Goal: Information Seeking & Learning: Compare options

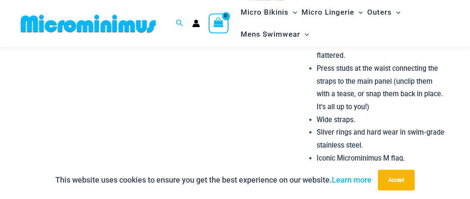
scroll to position [857, 0]
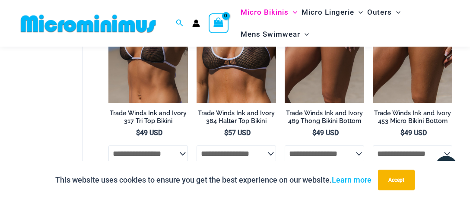
scroll to position [947, 0]
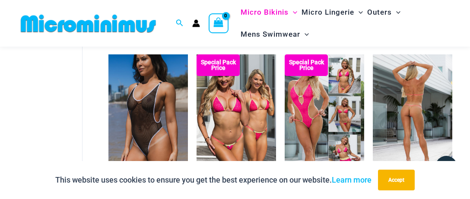
click at [410, 105] on img at bounding box center [412, 113] width 79 height 119
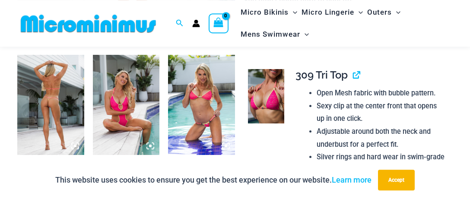
scroll to position [355, 0]
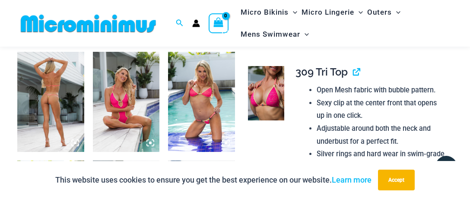
click at [53, 84] on img at bounding box center [50, 102] width 67 height 100
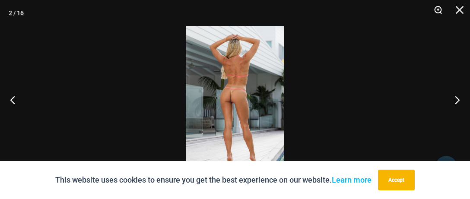
click at [437, 7] on button "Zoom" at bounding box center [435, 13] width 22 height 26
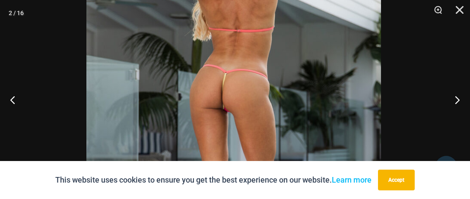
click at [307, 35] on img at bounding box center [233, 102] width 295 height 442
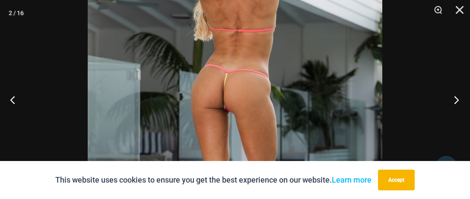
click at [455, 98] on button "Next" at bounding box center [453, 99] width 32 height 43
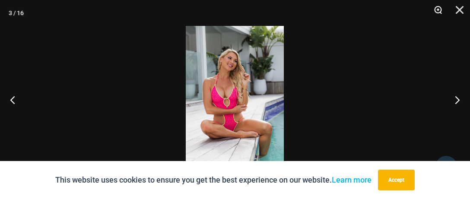
click at [438, 7] on button "Zoom" at bounding box center [435, 13] width 22 height 26
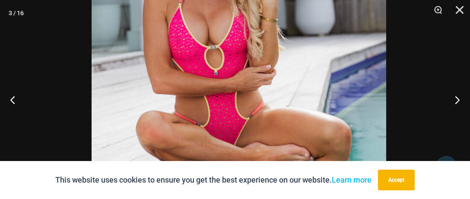
click at [284, 8] on img at bounding box center [239, 50] width 295 height 442
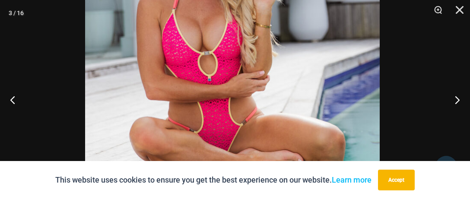
click at [269, 153] on img at bounding box center [232, 56] width 295 height 442
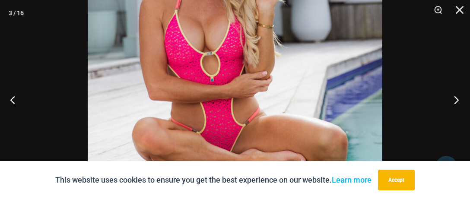
click at [458, 100] on button "Next" at bounding box center [453, 99] width 32 height 43
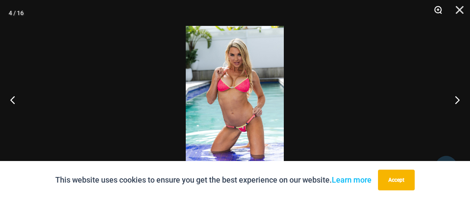
click at [439, 6] on button "Zoom" at bounding box center [435, 13] width 22 height 26
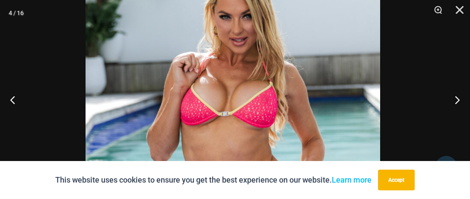
click at [314, 19] on img at bounding box center [233, 150] width 295 height 442
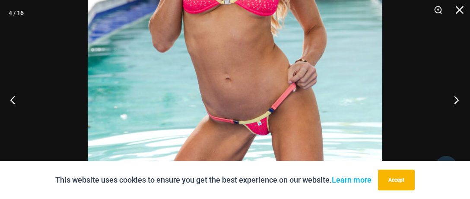
click at [456, 98] on button "Next" at bounding box center [453, 99] width 32 height 43
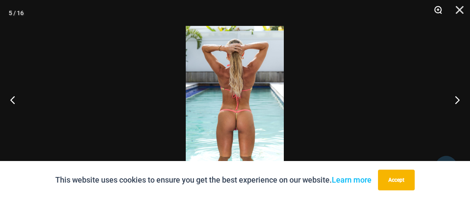
click at [438, 7] on button "Zoom" at bounding box center [435, 13] width 22 height 26
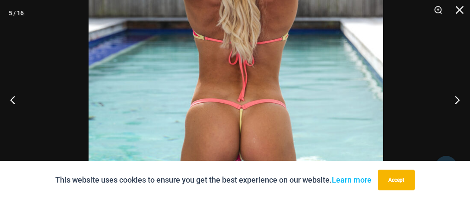
click at [298, 76] on img at bounding box center [236, 69] width 295 height 442
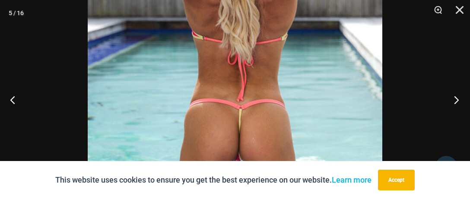
click at [455, 99] on button "Next" at bounding box center [453, 99] width 32 height 43
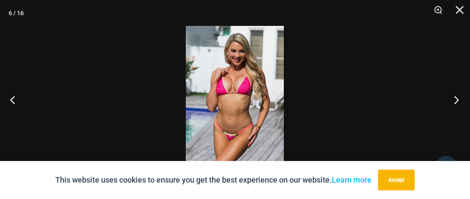
click at [455, 99] on button "Next" at bounding box center [453, 99] width 32 height 43
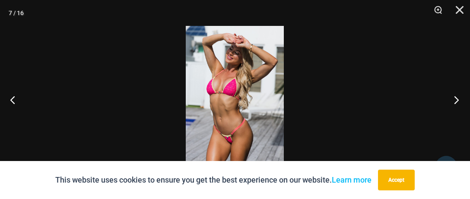
click at [455, 99] on button "Next" at bounding box center [453, 99] width 32 height 43
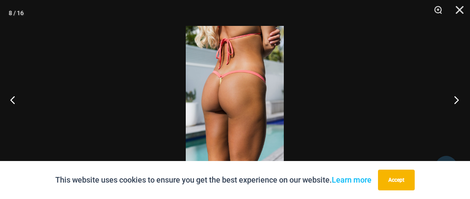
click at [455, 99] on button "Next" at bounding box center [453, 99] width 32 height 43
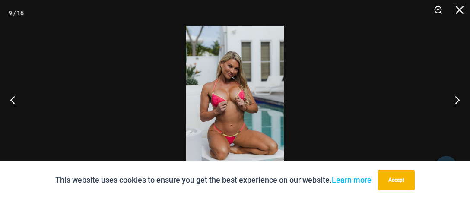
click at [436, 8] on button "Zoom" at bounding box center [435, 13] width 22 height 26
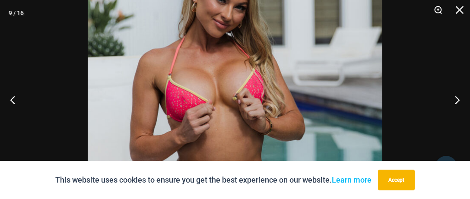
click at [436, 8] on button "Zoom" at bounding box center [435, 13] width 22 height 26
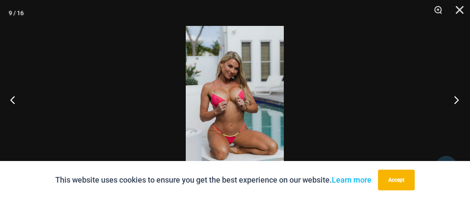
click at [456, 98] on button "Next" at bounding box center [453, 99] width 32 height 43
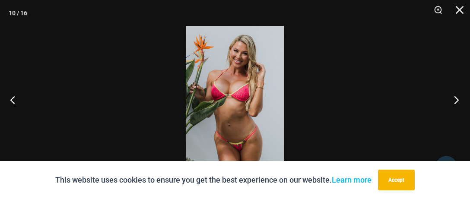
click at [456, 98] on button "Next" at bounding box center [453, 99] width 32 height 43
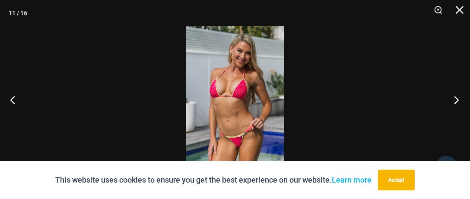
click at [456, 98] on button "Next" at bounding box center [453, 99] width 32 height 43
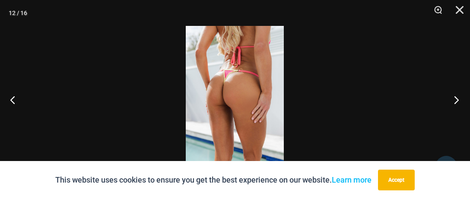
click at [456, 96] on button "Next" at bounding box center [453, 99] width 32 height 43
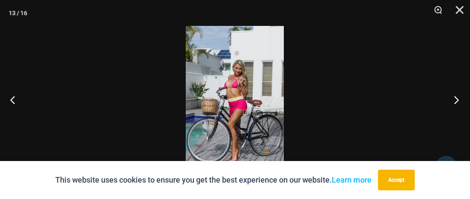
click at [456, 96] on button "Next" at bounding box center [453, 99] width 32 height 43
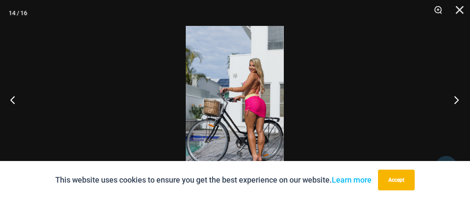
click at [456, 96] on button "Next" at bounding box center [453, 99] width 32 height 43
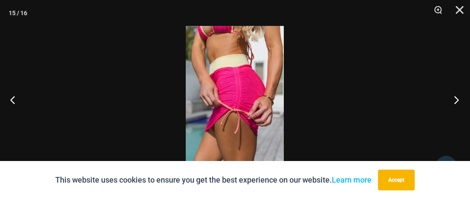
click at [456, 96] on button "Next" at bounding box center [453, 99] width 32 height 43
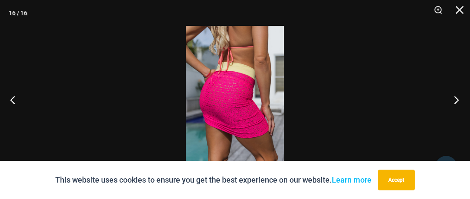
click at [456, 96] on button "Next" at bounding box center [453, 99] width 32 height 43
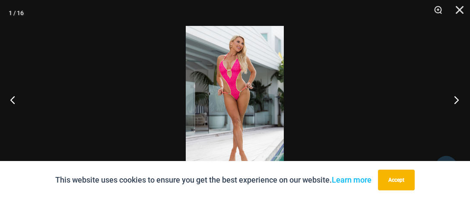
click at [456, 96] on button "Next" at bounding box center [453, 99] width 32 height 43
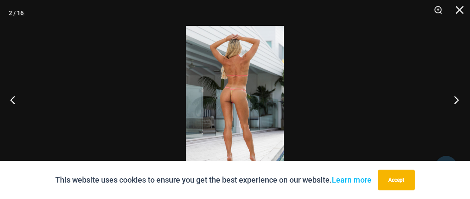
click at [456, 96] on button "Next" at bounding box center [453, 99] width 32 height 43
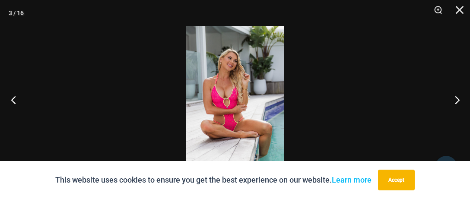
click at [12, 100] on button "Previous" at bounding box center [16, 99] width 32 height 43
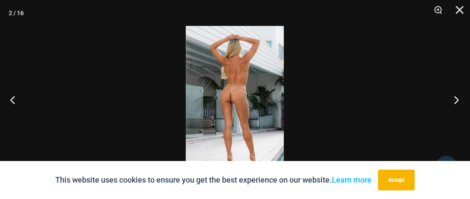
click at [458, 98] on button "Next" at bounding box center [453, 99] width 32 height 43
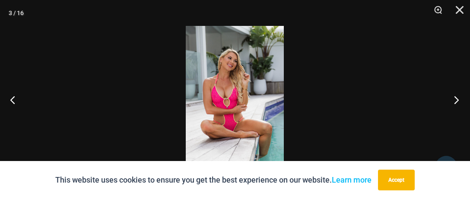
click at [458, 97] on button "Next" at bounding box center [453, 99] width 32 height 43
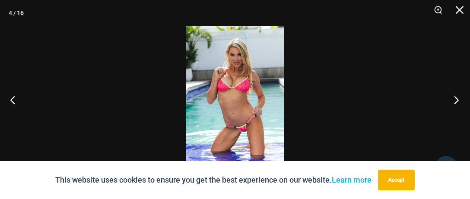
click at [457, 96] on button "Next" at bounding box center [453, 99] width 32 height 43
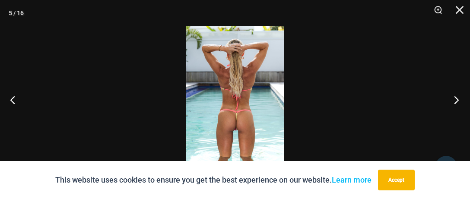
click at [457, 96] on button "Next" at bounding box center [453, 99] width 32 height 43
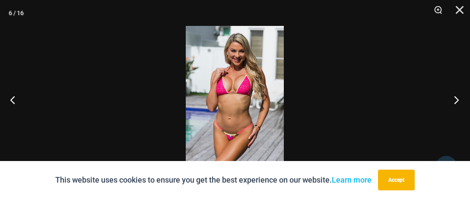
click at [456, 96] on button "Next" at bounding box center [453, 99] width 32 height 43
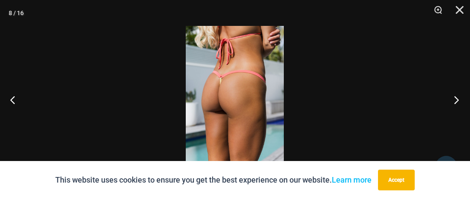
click at [456, 96] on button "Next" at bounding box center [453, 99] width 32 height 43
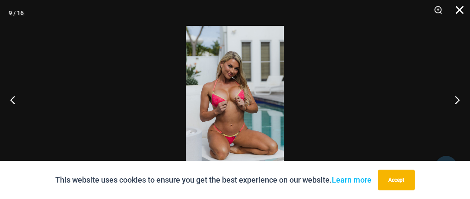
click at [463, 10] on button "Close" at bounding box center [457, 13] width 22 height 26
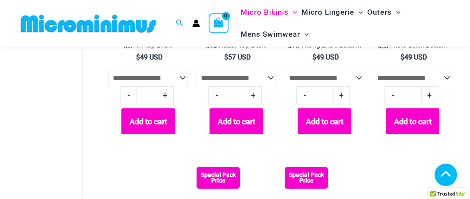
scroll to position [947, 0]
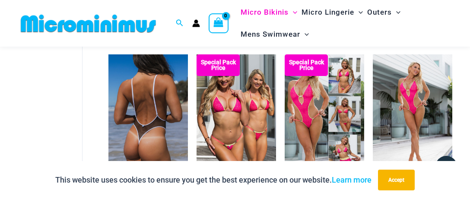
click at [143, 116] on img at bounding box center [147, 113] width 79 height 119
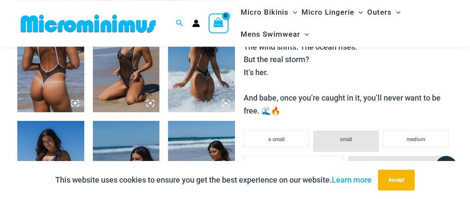
scroll to position [402, 0]
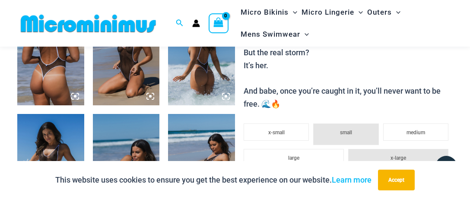
click at [110, 75] on img at bounding box center [126, 55] width 67 height 100
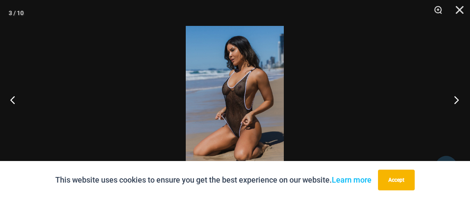
click at [456, 97] on button "Next" at bounding box center [453, 99] width 32 height 43
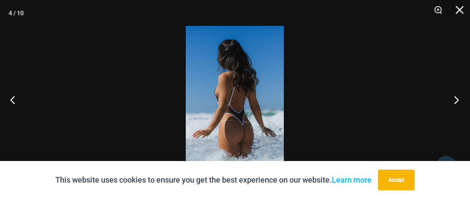
click at [456, 97] on button "Next" at bounding box center [453, 99] width 32 height 43
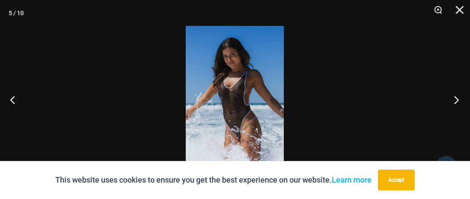
click at [456, 97] on button "Next" at bounding box center [453, 99] width 32 height 43
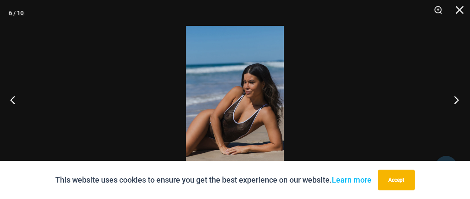
click at [456, 97] on button "Next" at bounding box center [453, 99] width 32 height 43
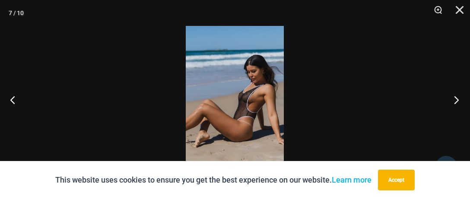
click at [456, 97] on button "Next" at bounding box center [453, 99] width 32 height 43
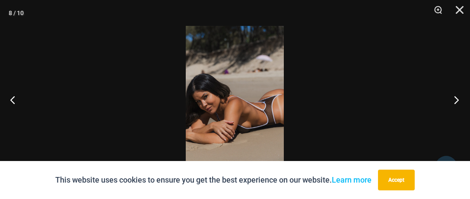
click at [456, 97] on button "Next" at bounding box center [453, 99] width 32 height 43
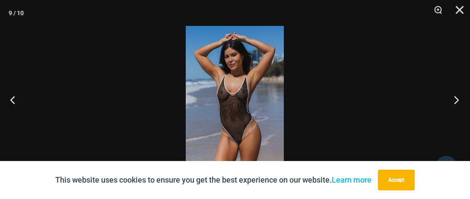
click at [456, 97] on button "Next" at bounding box center [453, 99] width 32 height 43
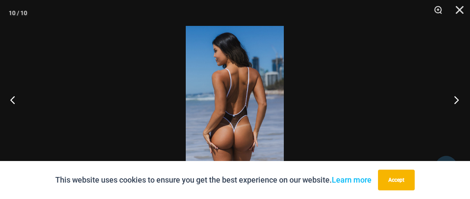
click at [456, 97] on button "Next" at bounding box center [453, 99] width 32 height 43
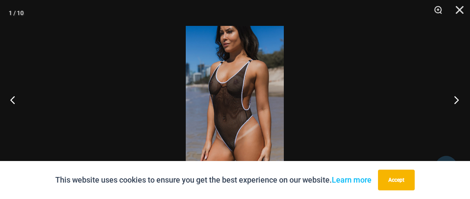
click at [456, 97] on button "Next" at bounding box center [453, 99] width 32 height 43
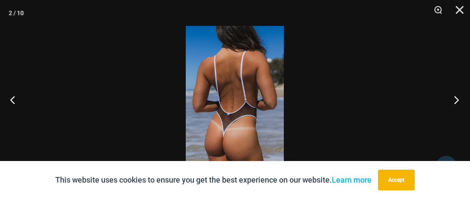
click at [456, 97] on button "Next" at bounding box center [453, 99] width 32 height 43
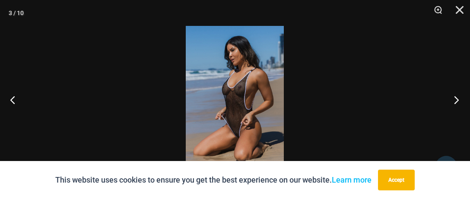
click at [456, 97] on button "Next" at bounding box center [453, 99] width 32 height 43
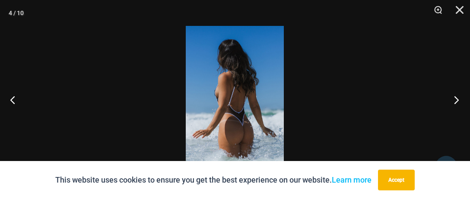
click at [456, 97] on button "Next" at bounding box center [453, 99] width 32 height 43
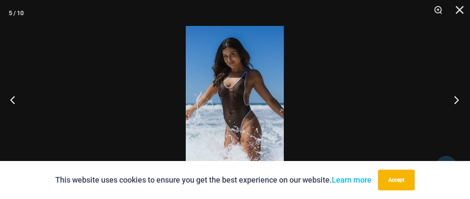
click at [456, 97] on button "Next" at bounding box center [453, 99] width 32 height 43
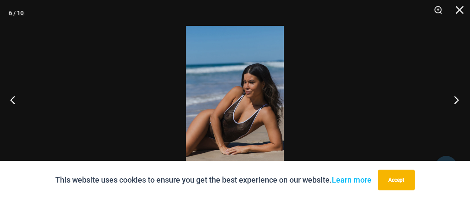
click at [456, 97] on button "Next" at bounding box center [453, 99] width 32 height 43
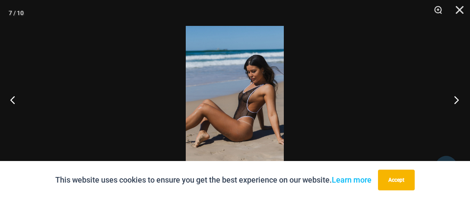
click at [456, 97] on button "Next" at bounding box center [453, 99] width 32 height 43
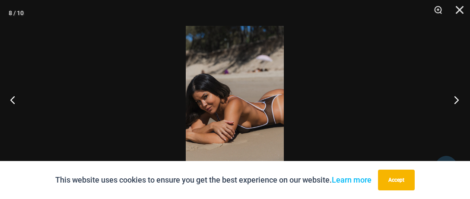
click at [456, 97] on button "Next" at bounding box center [453, 99] width 32 height 43
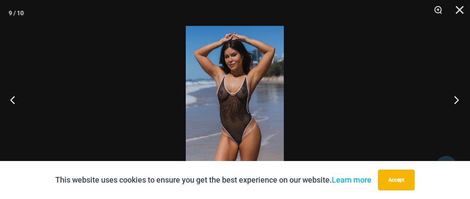
click at [456, 97] on button "Next" at bounding box center [453, 99] width 32 height 43
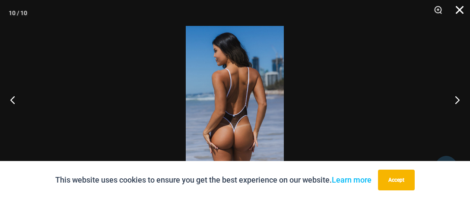
click at [459, 7] on button "Close" at bounding box center [457, 13] width 22 height 26
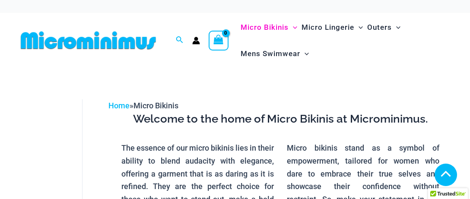
scroll to position [947, 0]
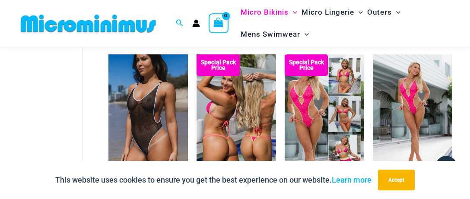
click at [227, 114] on img at bounding box center [235, 113] width 79 height 119
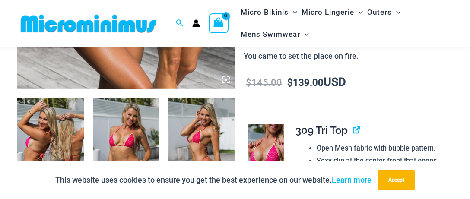
scroll to position [355, 0]
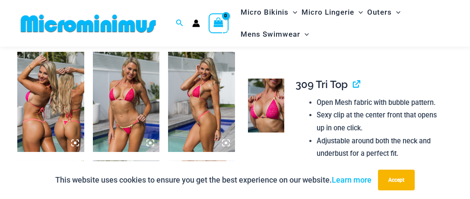
click at [124, 115] on img at bounding box center [126, 102] width 67 height 100
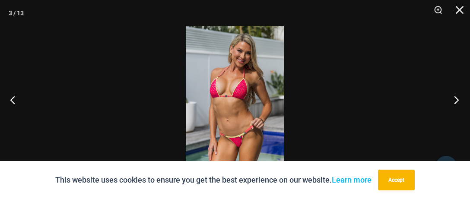
click at [456, 99] on button "Next" at bounding box center [453, 99] width 32 height 43
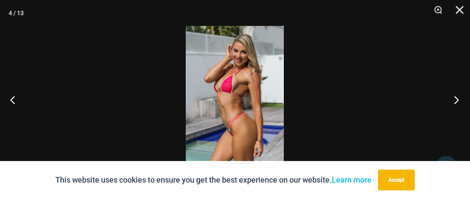
click at [456, 99] on button "Next" at bounding box center [453, 99] width 32 height 43
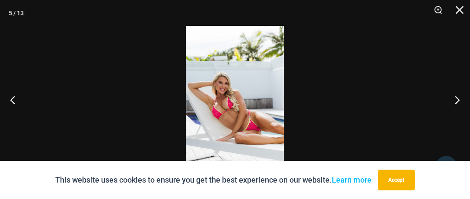
click at [245, 103] on img at bounding box center [235, 99] width 98 height 147
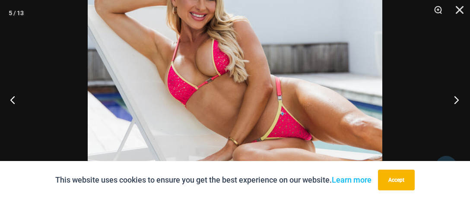
click at [456, 99] on button "Next" at bounding box center [453, 99] width 32 height 43
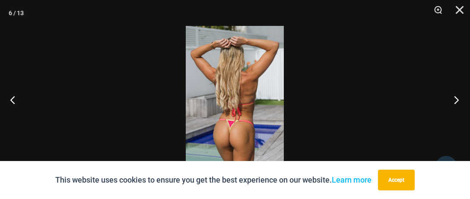
click at [456, 99] on button "Next" at bounding box center [453, 99] width 32 height 43
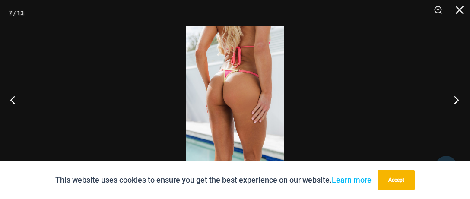
click at [456, 99] on button "Next" at bounding box center [453, 99] width 32 height 43
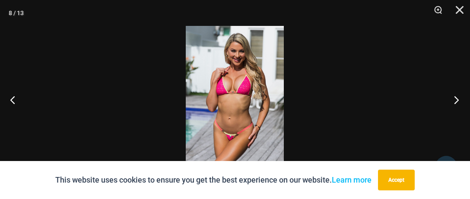
click at [456, 98] on button "Next" at bounding box center [453, 99] width 32 height 43
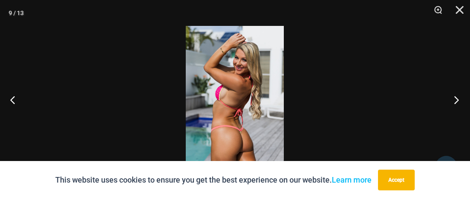
click at [456, 98] on button "Next" at bounding box center [453, 99] width 32 height 43
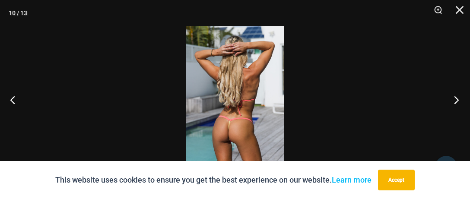
click at [456, 98] on button "Next" at bounding box center [453, 99] width 32 height 43
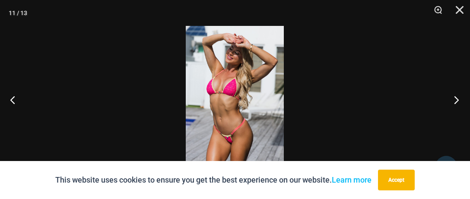
click at [456, 98] on button "Next" at bounding box center [453, 99] width 32 height 43
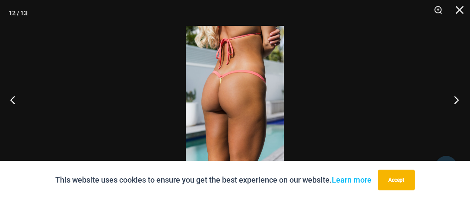
click at [456, 98] on button "Next" at bounding box center [453, 99] width 32 height 43
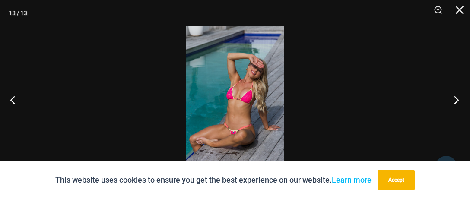
click at [456, 98] on button "Next" at bounding box center [453, 99] width 32 height 43
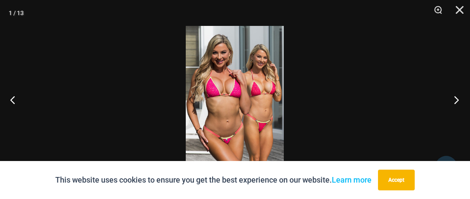
click at [456, 98] on button "Next" at bounding box center [453, 99] width 32 height 43
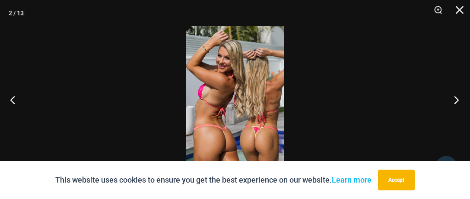
click at [456, 98] on button "Next" at bounding box center [453, 99] width 32 height 43
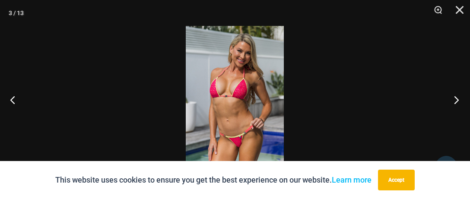
click at [456, 98] on button "Next" at bounding box center [453, 99] width 32 height 43
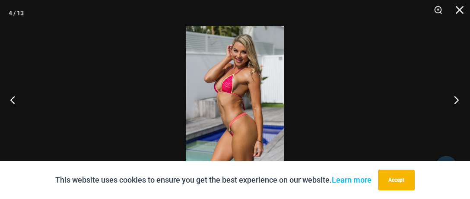
click at [456, 98] on button "Next" at bounding box center [453, 99] width 32 height 43
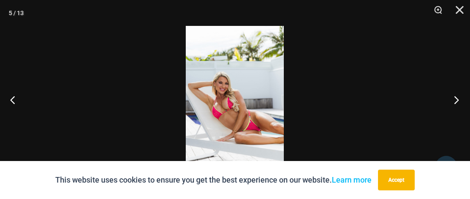
click at [456, 98] on button "Next" at bounding box center [453, 99] width 32 height 43
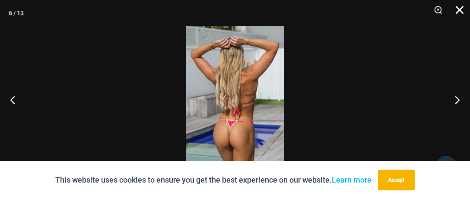
click at [462, 10] on button "Close" at bounding box center [457, 13] width 22 height 26
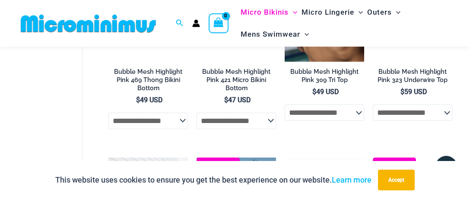
scroll to position [1357, 0]
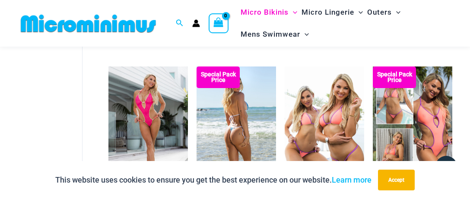
click at [260, 130] on img at bounding box center [235, 126] width 79 height 119
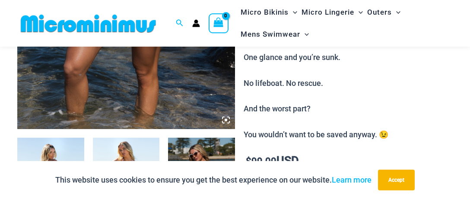
scroll to position [315, 0]
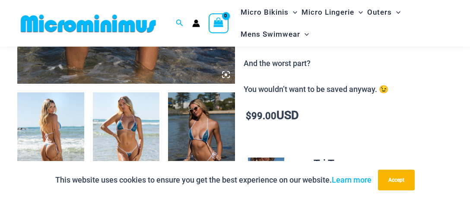
click at [67, 138] on img at bounding box center [50, 142] width 67 height 100
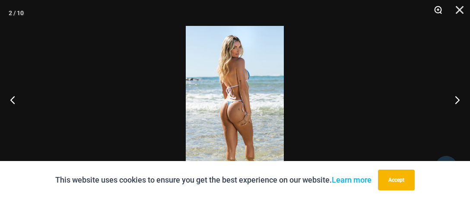
click at [438, 7] on button "Zoom" at bounding box center [435, 13] width 22 height 26
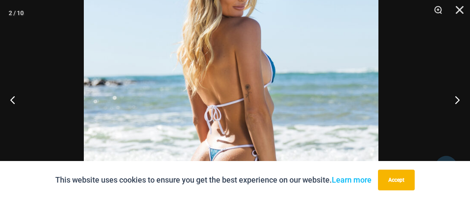
click at [315, 121] on img at bounding box center [231, 143] width 295 height 442
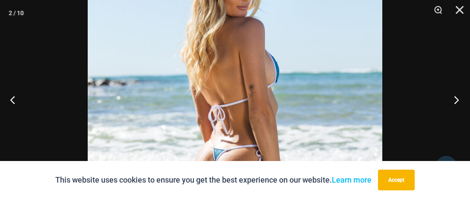
click at [457, 98] on button "Next" at bounding box center [453, 99] width 32 height 43
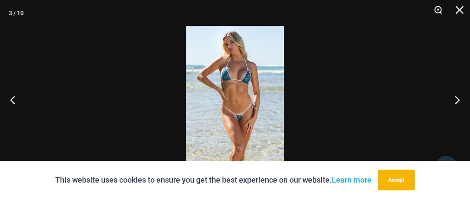
click at [439, 8] on button "Zoom" at bounding box center [435, 13] width 22 height 26
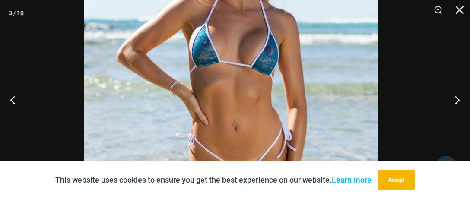
click at [317, 76] on img at bounding box center [231, 123] width 295 height 442
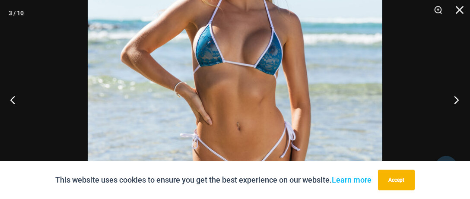
click at [455, 96] on button "Next" at bounding box center [453, 99] width 32 height 43
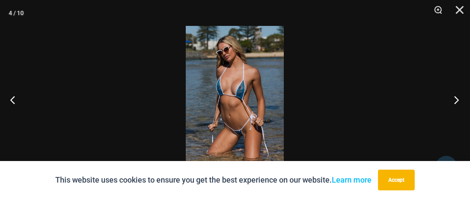
click at [455, 96] on button "Next" at bounding box center [453, 99] width 32 height 43
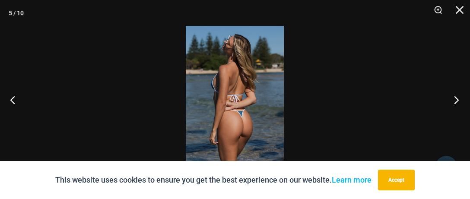
click at [455, 96] on button "Next" at bounding box center [453, 99] width 32 height 43
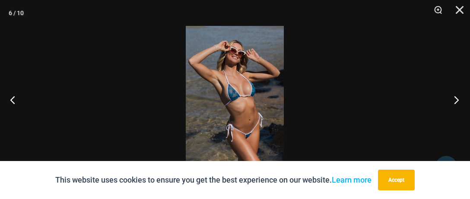
click at [455, 96] on button "Next" at bounding box center [453, 99] width 32 height 43
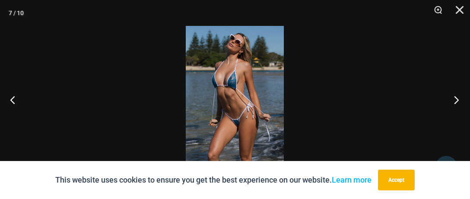
click at [455, 96] on button "Next" at bounding box center [453, 99] width 32 height 43
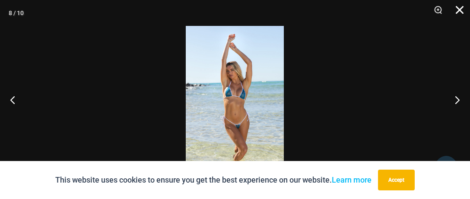
click at [459, 10] on button "Close" at bounding box center [457, 13] width 22 height 26
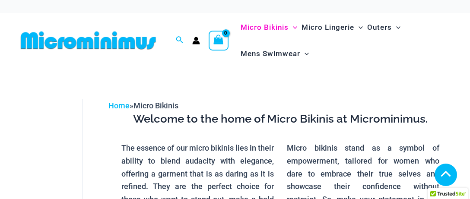
scroll to position [1357, 0]
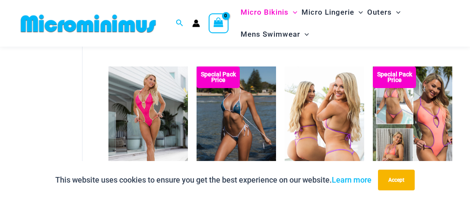
click at [339, 113] on img at bounding box center [324, 126] width 79 height 119
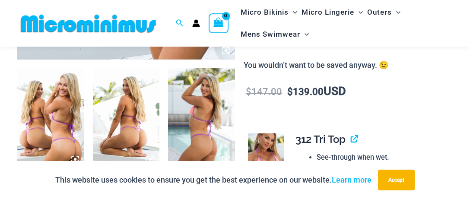
scroll to position [356, 0]
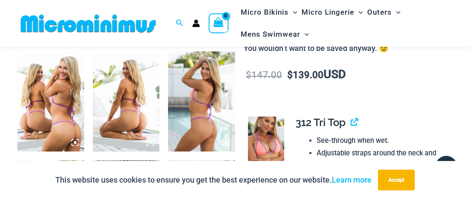
click at [68, 131] on img at bounding box center [50, 101] width 67 height 100
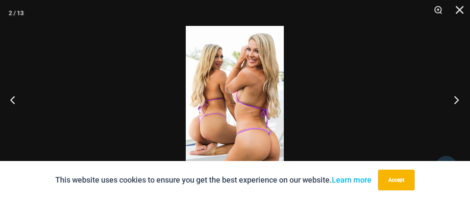
click at [458, 100] on button "Next" at bounding box center [453, 99] width 32 height 43
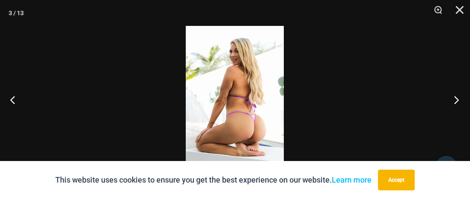
click at [458, 100] on button "Next" at bounding box center [453, 99] width 32 height 43
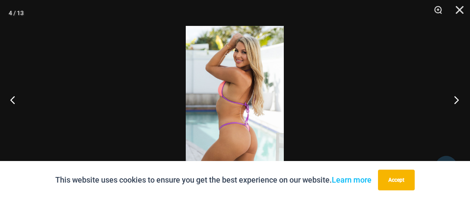
click at [458, 100] on button "Next" at bounding box center [453, 99] width 32 height 43
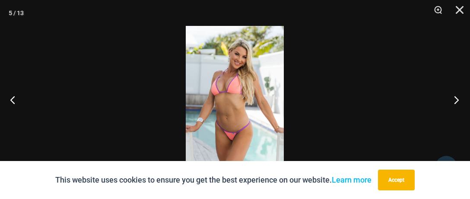
click at [458, 100] on button "Next" at bounding box center [453, 99] width 32 height 43
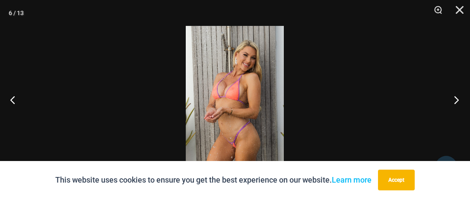
click at [458, 100] on button "Next" at bounding box center [453, 99] width 32 height 43
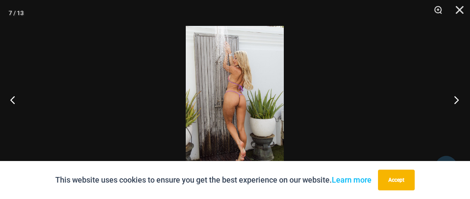
click at [458, 100] on button "Next" at bounding box center [453, 99] width 32 height 43
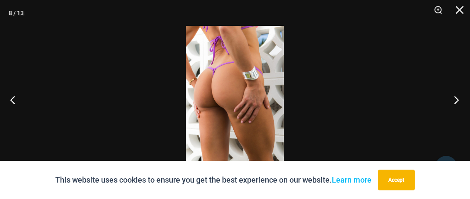
click at [458, 100] on button "Next" at bounding box center [453, 99] width 32 height 43
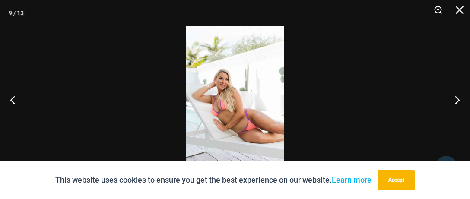
click at [439, 7] on button "Zoom" at bounding box center [435, 13] width 22 height 26
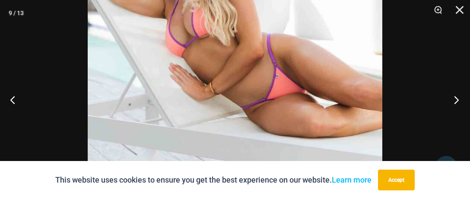
click at [456, 97] on button "Next" at bounding box center [453, 99] width 32 height 43
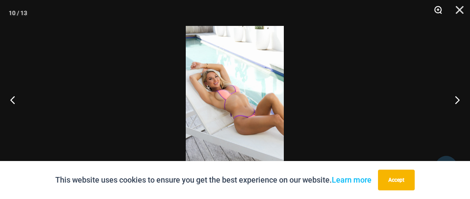
click at [437, 10] on button "Zoom" at bounding box center [435, 13] width 22 height 26
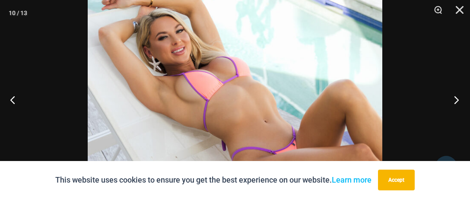
click at [455, 98] on button "Next" at bounding box center [453, 99] width 32 height 43
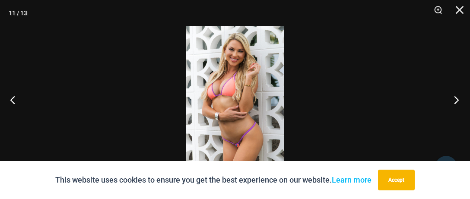
click at [455, 98] on button "Next" at bounding box center [453, 99] width 32 height 43
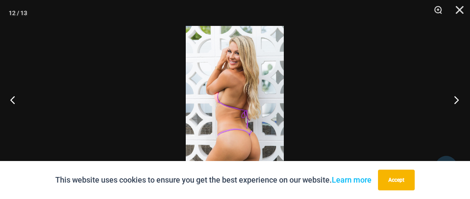
click at [455, 98] on button "Next" at bounding box center [453, 99] width 32 height 43
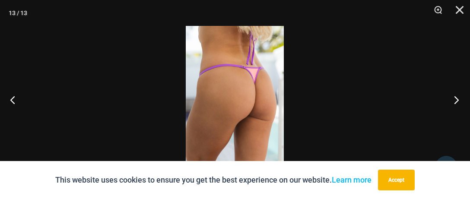
click at [455, 98] on button "Next" at bounding box center [453, 99] width 32 height 43
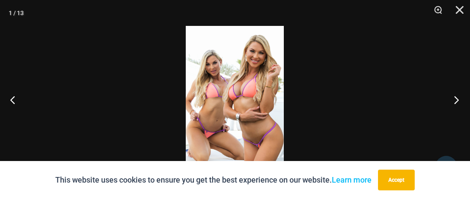
click at [455, 98] on button "Next" at bounding box center [453, 99] width 32 height 43
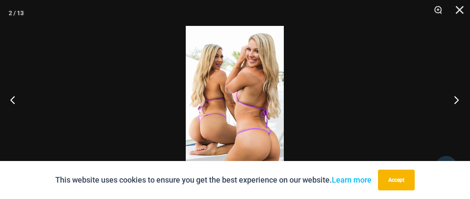
click at [455, 98] on button "Next" at bounding box center [453, 99] width 32 height 43
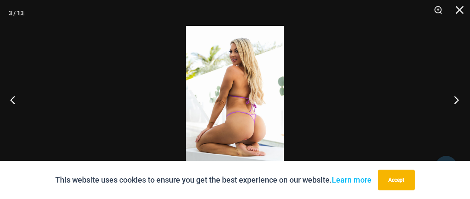
click at [455, 98] on button "Next" at bounding box center [453, 99] width 32 height 43
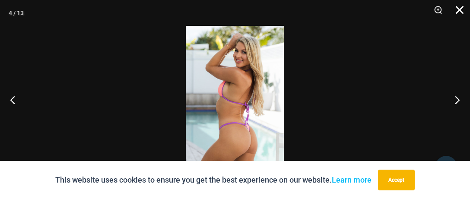
click at [458, 5] on button "Close" at bounding box center [457, 13] width 22 height 26
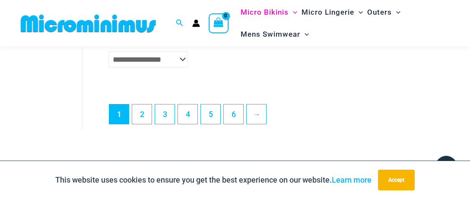
scroll to position [1949, 0]
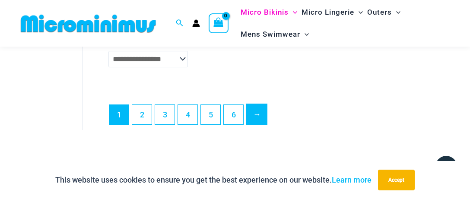
click at [254, 119] on link "→" at bounding box center [257, 114] width 20 height 20
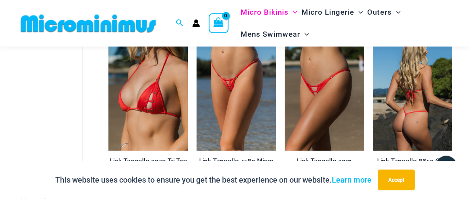
scroll to position [82, 0]
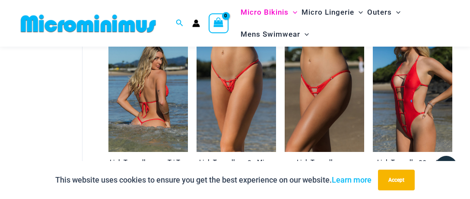
click at [152, 100] on img at bounding box center [147, 92] width 79 height 119
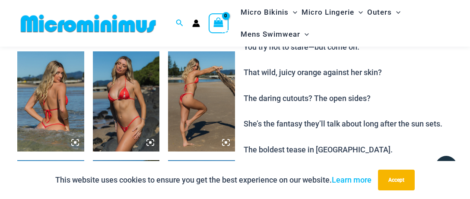
scroll to position [311, 0]
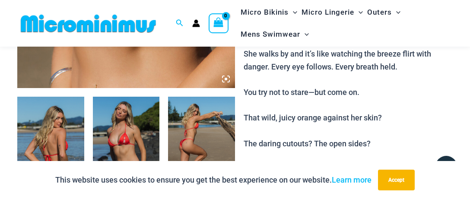
click at [63, 122] on img at bounding box center [50, 147] width 67 height 100
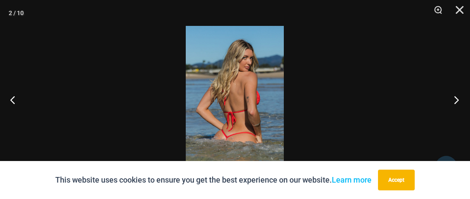
click at [454, 98] on button "Next" at bounding box center [453, 99] width 32 height 43
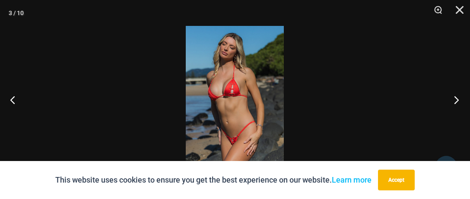
click at [454, 98] on button "Next" at bounding box center [453, 99] width 32 height 43
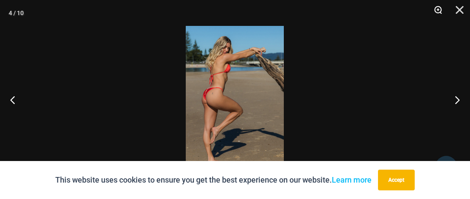
click at [438, 9] on button "Zoom" at bounding box center [435, 13] width 22 height 26
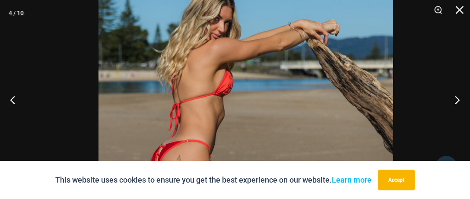
click at [257, 152] on img at bounding box center [245, 177] width 295 height 442
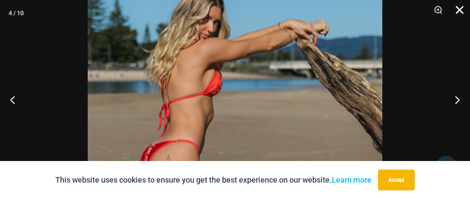
click at [458, 9] on button "Close" at bounding box center [457, 13] width 22 height 26
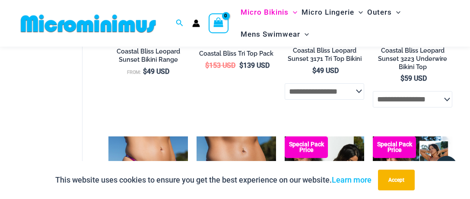
scroll to position [492, 0]
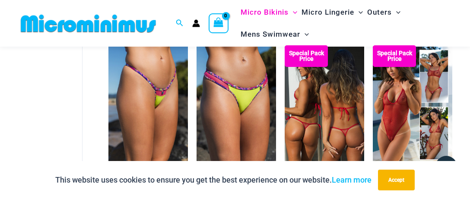
click at [330, 130] on img at bounding box center [324, 104] width 79 height 119
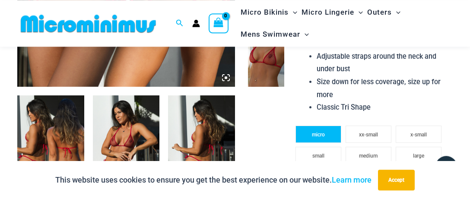
scroll to position [219, 0]
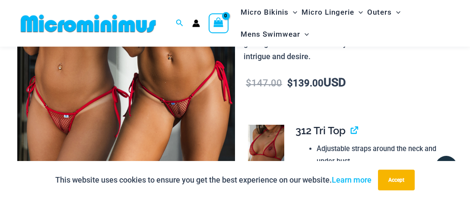
click at [210, 100] on img at bounding box center [126, 16] width 218 height 326
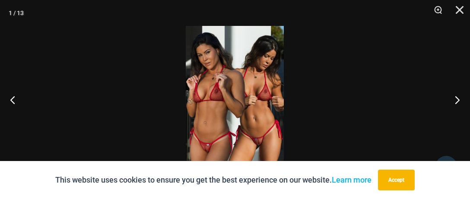
click at [247, 87] on img at bounding box center [235, 99] width 98 height 147
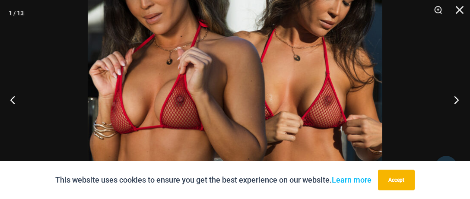
click at [455, 95] on button "Next" at bounding box center [453, 99] width 32 height 43
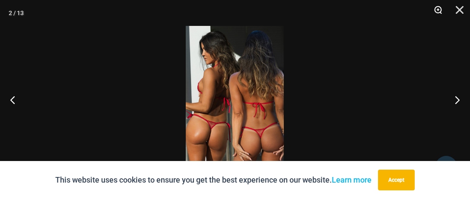
click at [437, 7] on button "Zoom" at bounding box center [435, 13] width 22 height 26
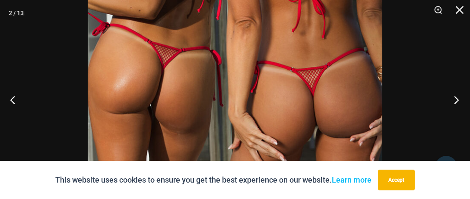
click at [456, 95] on button "Next" at bounding box center [453, 99] width 32 height 43
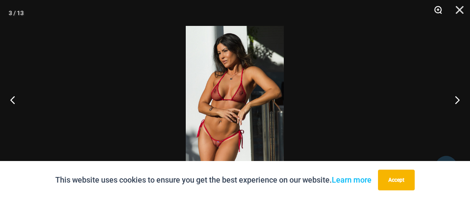
click at [434, 10] on button "Zoom" at bounding box center [435, 13] width 22 height 26
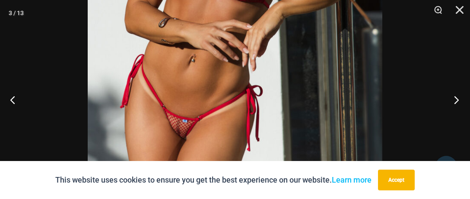
click at [454, 100] on button "Next" at bounding box center [453, 99] width 32 height 43
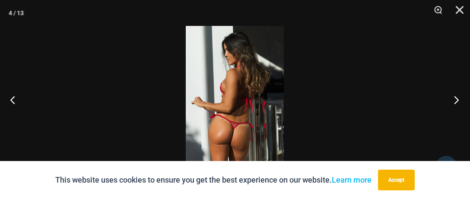
click at [456, 99] on button "Next" at bounding box center [453, 99] width 32 height 43
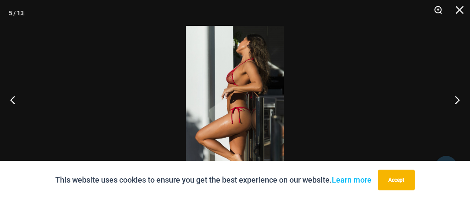
click at [437, 6] on button "Zoom" at bounding box center [435, 13] width 22 height 26
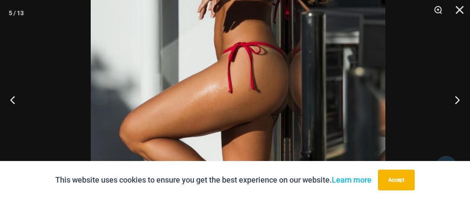
click at [258, 44] on img at bounding box center [238, 20] width 295 height 442
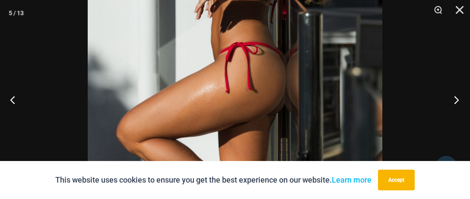
click at [455, 98] on button "Next" at bounding box center [453, 99] width 32 height 43
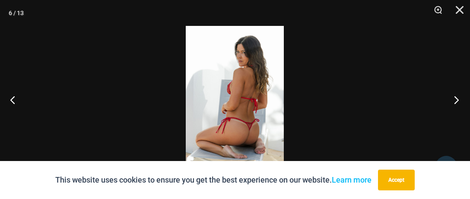
click at [455, 98] on button "Next" at bounding box center [453, 99] width 32 height 43
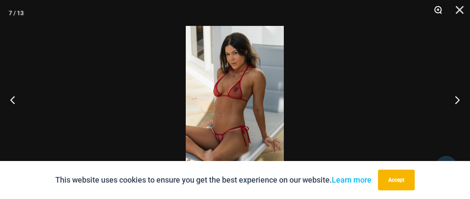
click at [440, 7] on button "Zoom" at bounding box center [435, 13] width 22 height 26
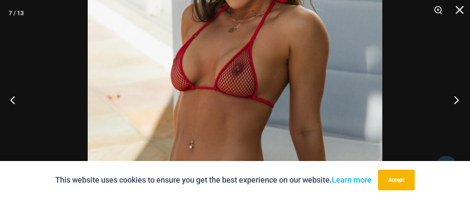
click at [455, 99] on button "Next" at bounding box center [453, 99] width 32 height 43
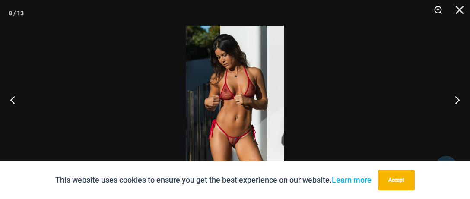
click at [438, 10] on button "Zoom" at bounding box center [435, 13] width 22 height 26
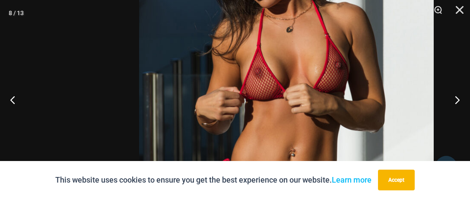
click at [278, 36] on img at bounding box center [286, 100] width 295 height 442
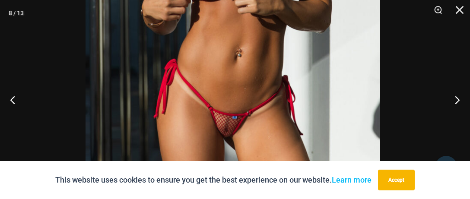
click at [241, 19] on img at bounding box center [233, 0] width 295 height 442
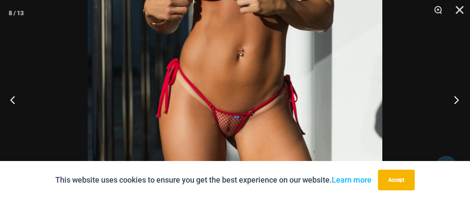
click at [456, 98] on button "Next" at bounding box center [453, 99] width 32 height 43
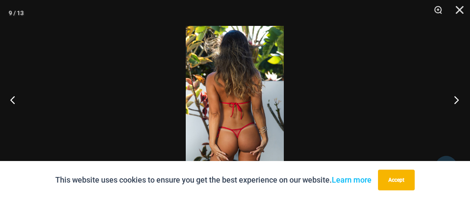
click at [457, 96] on button "Next" at bounding box center [453, 99] width 32 height 43
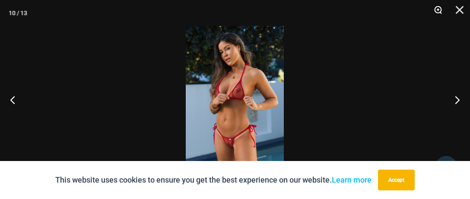
click at [437, 8] on button "Zoom" at bounding box center [435, 13] width 22 height 26
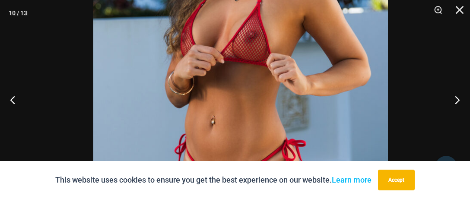
click at [314, 22] on img at bounding box center [240, 64] width 295 height 442
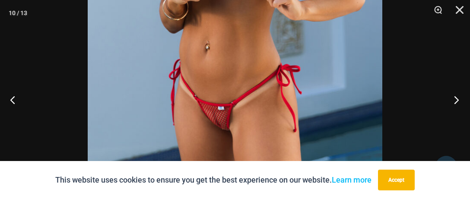
click at [458, 95] on button "Next" at bounding box center [453, 99] width 32 height 43
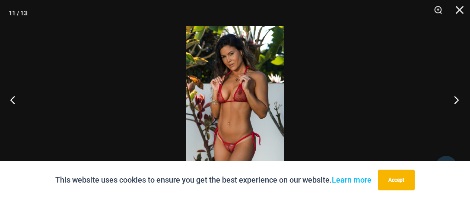
click at [456, 98] on button "Next" at bounding box center [453, 99] width 32 height 43
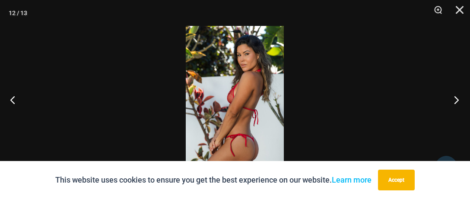
click at [456, 98] on button "Next" at bounding box center [453, 99] width 32 height 43
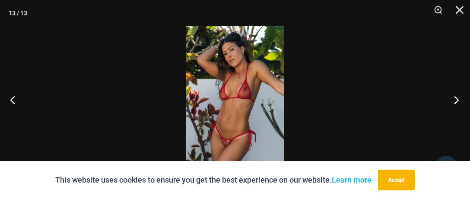
click at [456, 98] on button "Next" at bounding box center [453, 99] width 32 height 43
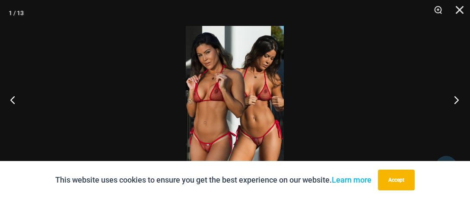
click at [456, 98] on button "Next" at bounding box center [453, 99] width 32 height 43
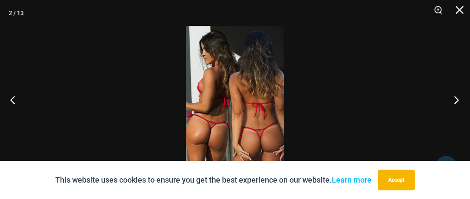
click at [457, 97] on button "Next" at bounding box center [453, 99] width 32 height 43
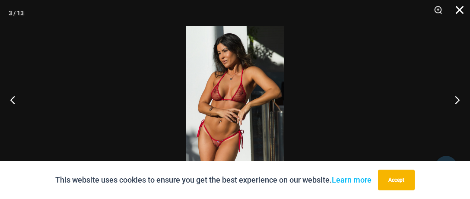
click at [457, 12] on button "Close" at bounding box center [457, 13] width 22 height 26
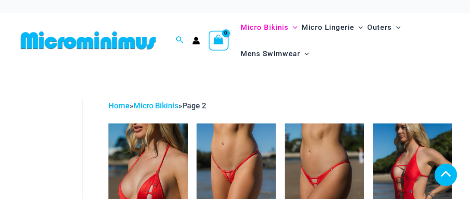
scroll to position [492, 0]
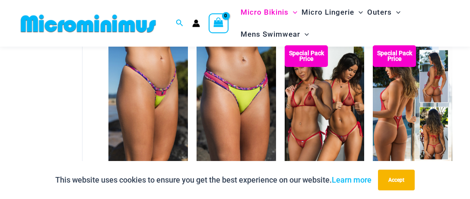
click at [397, 126] on img at bounding box center [412, 104] width 79 height 119
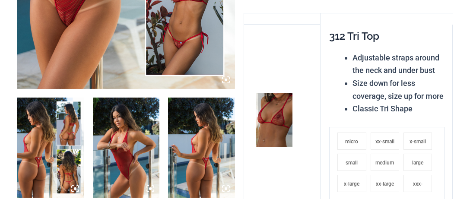
scroll to position [409, 0]
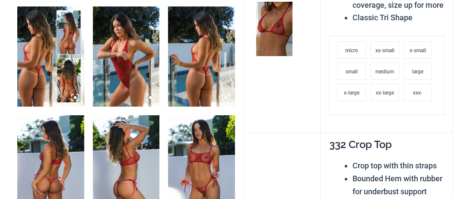
click at [127, 78] on img at bounding box center [126, 56] width 67 height 100
click at [120, 60] on img at bounding box center [126, 56] width 67 height 100
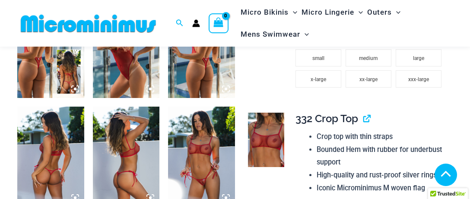
scroll to position [401, 0]
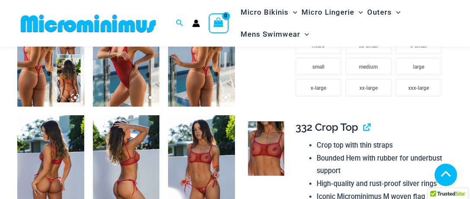
click at [123, 62] on img at bounding box center [126, 56] width 67 height 100
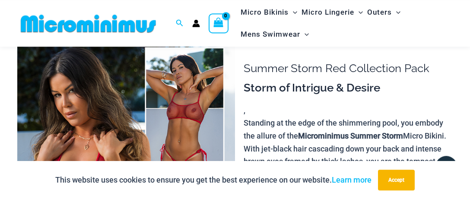
scroll to position [37, 0]
click at [134, 89] on img at bounding box center [126, 198] width 218 height 326
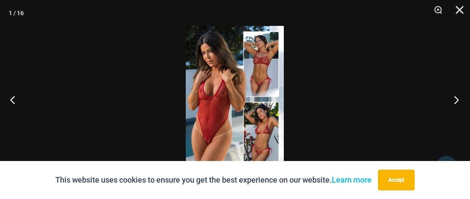
click at [456, 98] on button "Next" at bounding box center [453, 99] width 32 height 43
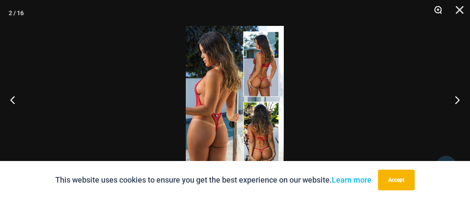
click at [437, 8] on button "Zoom" at bounding box center [435, 13] width 22 height 26
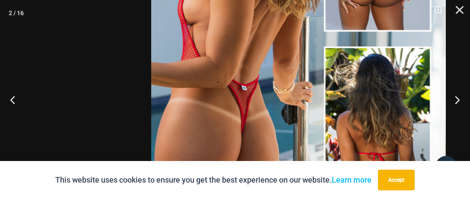
click at [289, 105] on img at bounding box center [298, 40] width 295 height 442
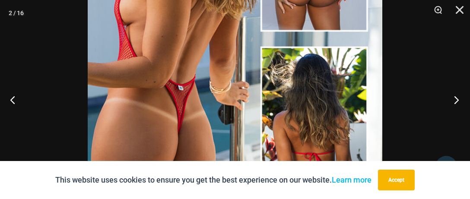
click at [456, 98] on button "Next" at bounding box center [453, 99] width 32 height 43
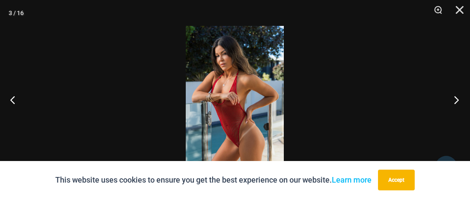
click at [456, 97] on button "Next" at bounding box center [453, 99] width 32 height 43
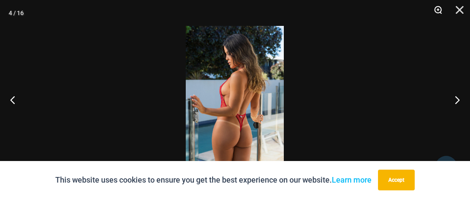
click at [436, 9] on button "Zoom" at bounding box center [435, 13] width 22 height 26
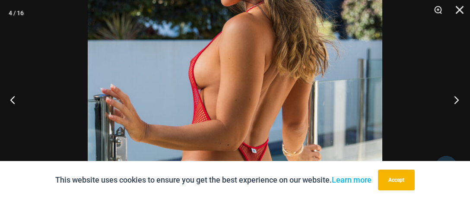
click at [456, 97] on button "Next" at bounding box center [453, 99] width 32 height 43
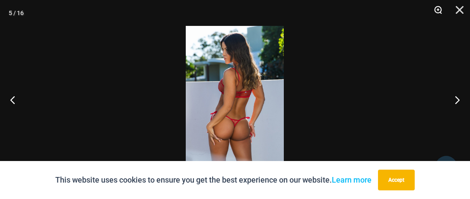
click at [436, 9] on button "Zoom" at bounding box center [435, 13] width 22 height 26
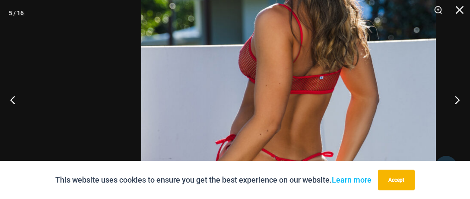
click at [281, 82] on img at bounding box center [288, 100] width 295 height 442
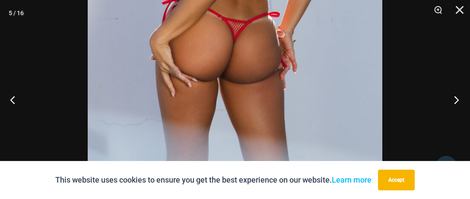
click at [455, 98] on button "Next" at bounding box center [453, 99] width 32 height 43
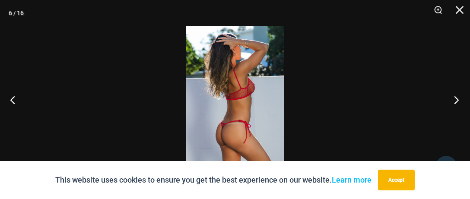
click at [456, 98] on button "Next" at bounding box center [453, 99] width 32 height 43
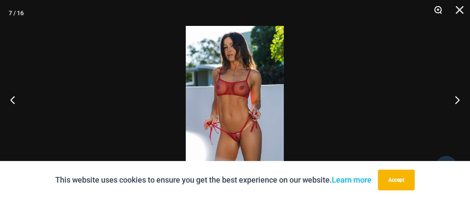
click at [439, 8] on button "Zoom" at bounding box center [435, 13] width 22 height 26
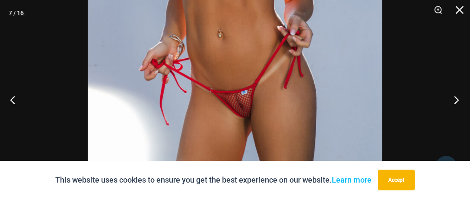
click at [457, 100] on button "Next" at bounding box center [453, 99] width 32 height 43
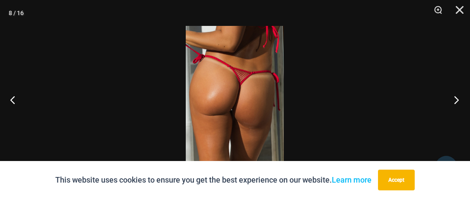
click at [456, 100] on button "Next" at bounding box center [453, 99] width 32 height 43
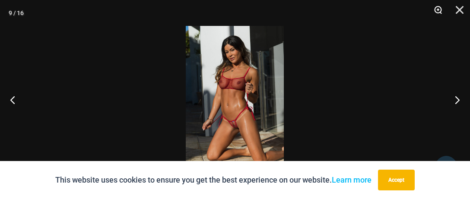
click at [436, 10] on button "Zoom" at bounding box center [435, 13] width 22 height 26
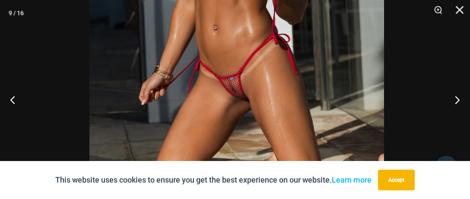
click at [285, 23] on img at bounding box center [236, 12] width 295 height 442
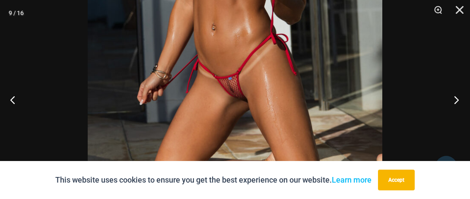
click at [457, 98] on button "Next" at bounding box center [453, 99] width 32 height 43
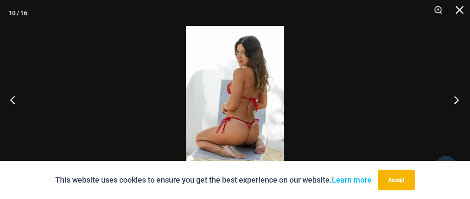
click at [457, 98] on button "Next" at bounding box center [453, 99] width 32 height 43
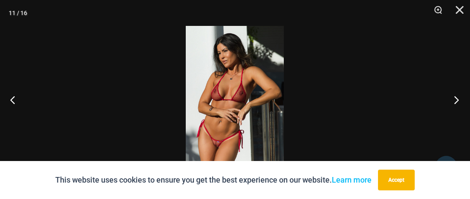
click at [456, 98] on button "Next" at bounding box center [453, 99] width 32 height 43
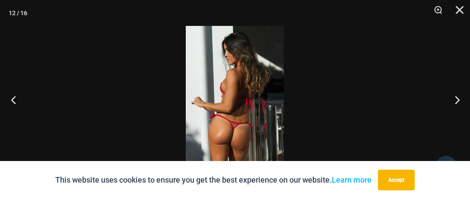
click at [13, 99] on button "Previous" at bounding box center [16, 99] width 32 height 43
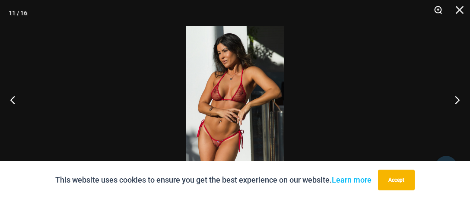
click at [437, 9] on button "Zoom" at bounding box center [435, 13] width 22 height 26
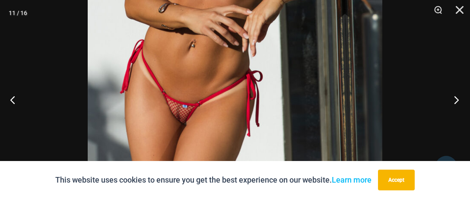
click at [456, 96] on button "Next" at bounding box center [453, 99] width 32 height 43
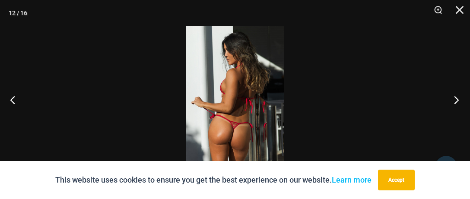
click at [456, 96] on button "Next" at bounding box center [453, 99] width 32 height 43
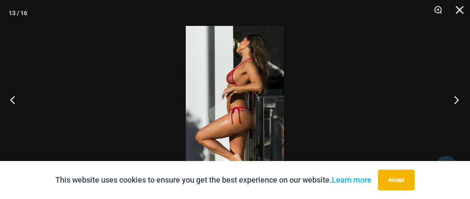
click at [456, 96] on button "Next" at bounding box center [453, 99] width 32 height 43
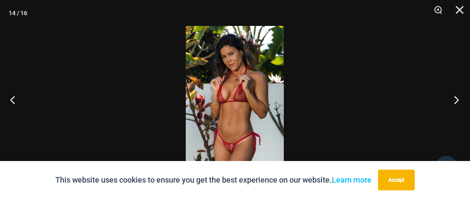
click at [456, 96] on button "Next" at bounding box center [453, 99] width 32 height 43
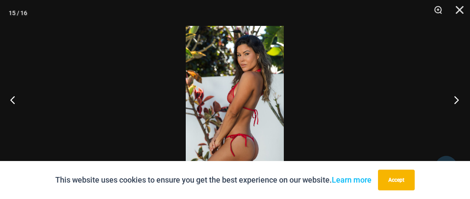
click at [456, 96] on button "Next" at bounding box center [453, 99] width 32 height 43
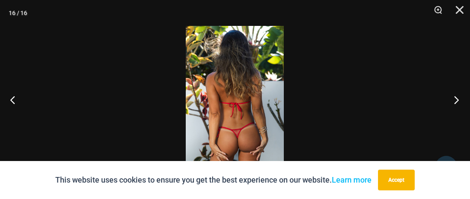
click at [455, 96] on button "Next" at bounding box center [453, 99] width 32 height 43
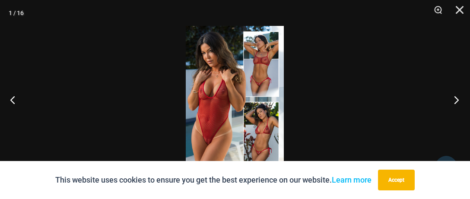
click at [455, 96] on button "Next" at bounding box center [453, 99] width 32 height 43
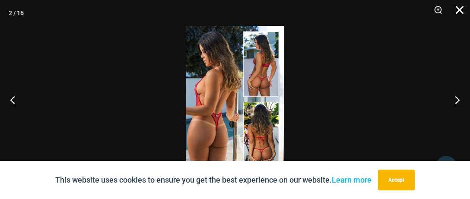
click at [456, 12] on button "Close" at bounding box center [457, 13] width 22 height 26
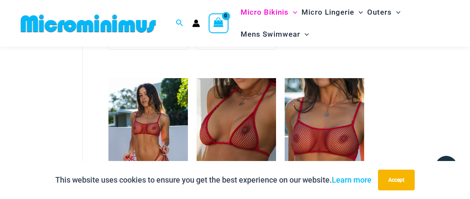
scroll to position [719, 0]
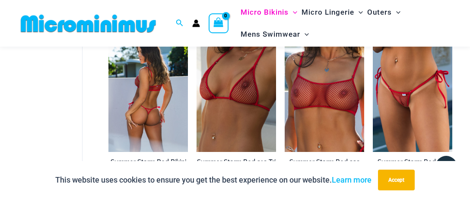
click at [158, 103] on img at bounding box center [147, 92] width 79 height 119
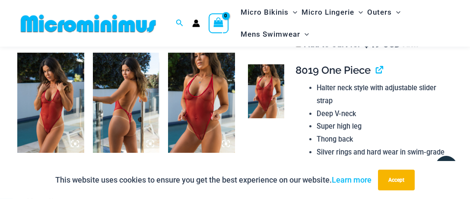
scroll to position [811, 0]
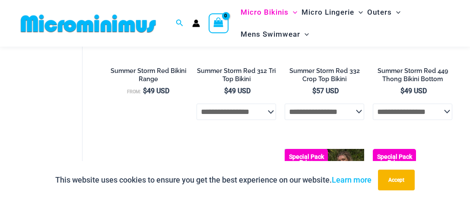
scroll to position [902, 0]
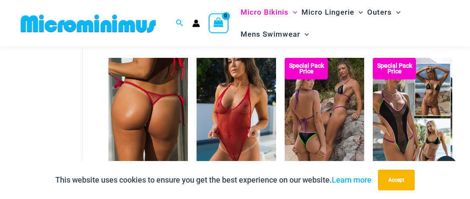
click at [155, 111] on img at bounding box center [147, 117] width 79 height 119
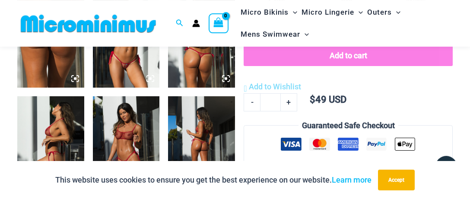
scroll to position [355, 0]
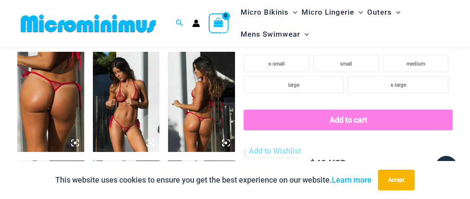
click at [130, 107] on img at bounding box center [126, 102] width 67 height 100
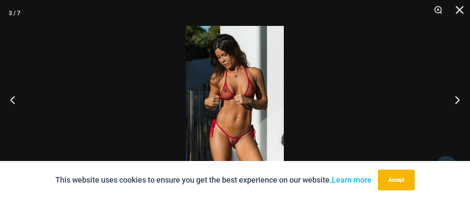
click at [243, 75] on img at bounding box center [235, 99] width 98 height 147
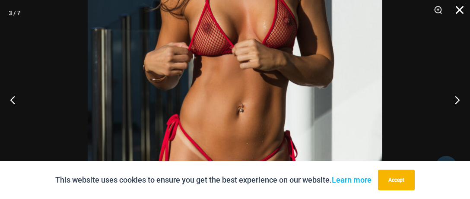
click at [457, 8] on button "Close" at bounding box center [457, 13] width 22 height 26
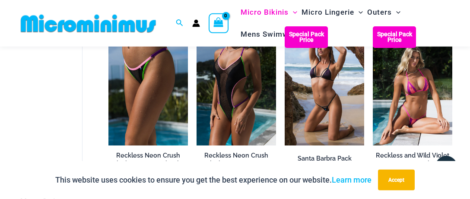
scroll to position [1356, 0]
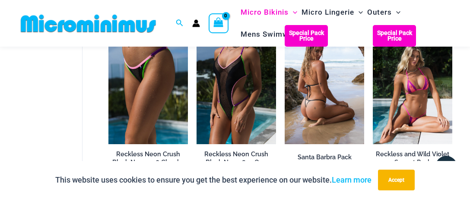
click at [345, 96] on img at bounding box center [324, 84] width 79 height 119
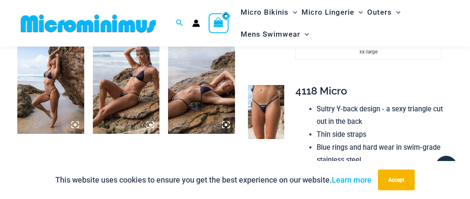
scroll to position [592, 0]
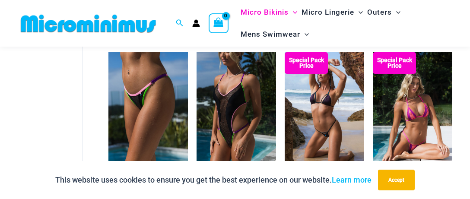
scroll to position [1375, 0]
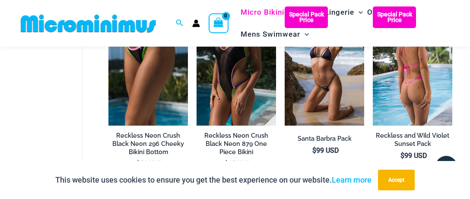
click at [420, 86] on img at bounding box center [412, 65] width 79 height 119
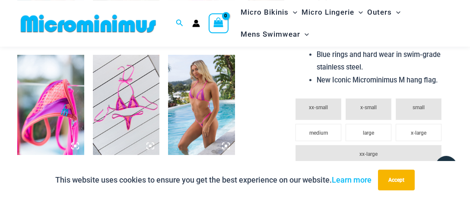
scroll to position [583, 0]
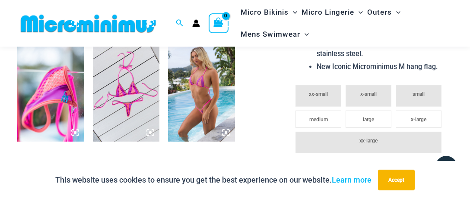
click at [203, 92] on img at bounding box center [201, 91] width 67 height 100
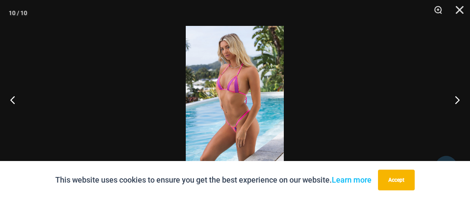
click at [233, 97] on img at bounding box center [235, 99] width 98 height 147
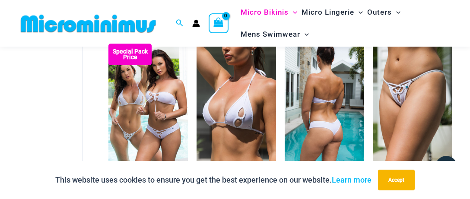
scroll to position [1557, 0]
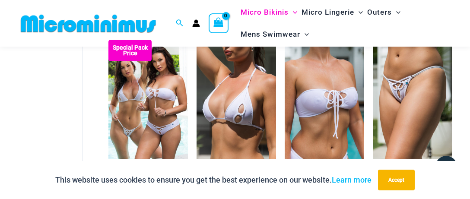
click at [260, 95] on img at bounding box center [235, 99] width 79 height 119
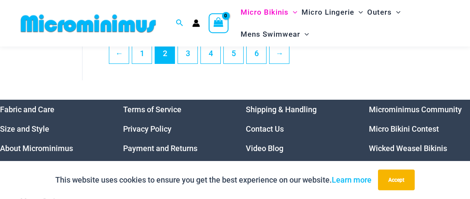
scroll to position [1745, 0]
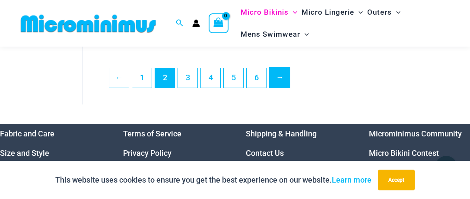
click at [279, 85] on link "→" at bounding box center [279, 77] width 20 height 20
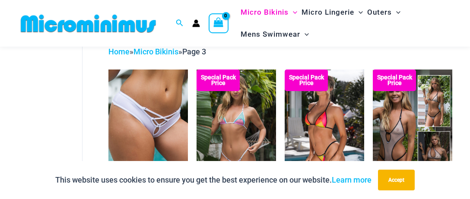
scroll to position [91, 0]
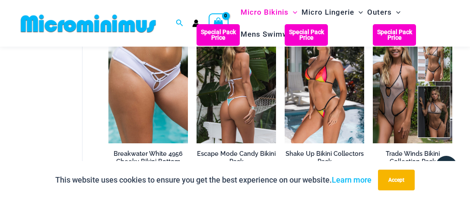
click at [266, 83] on img at bounding box center [235, 83] width 79 height 119
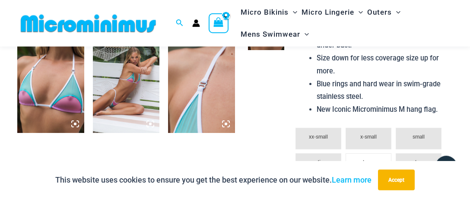
scroll to position [592, 0]
click at [121, 87] on img at bounding box center [126, 83] width 67 height 100
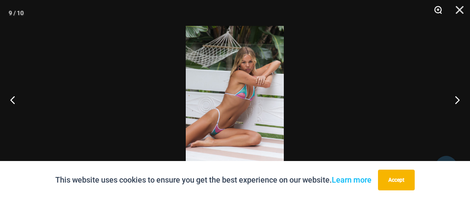
click at [437, 10] on button "Zoom" at bounding box center [435, 13] width 22 height 26
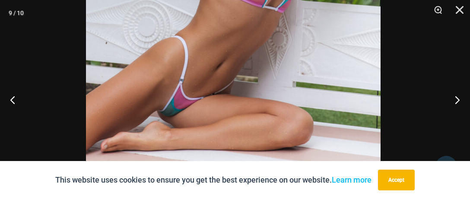
click at [229, 22] on img at bounding box center [233, 9] width 295 height 442
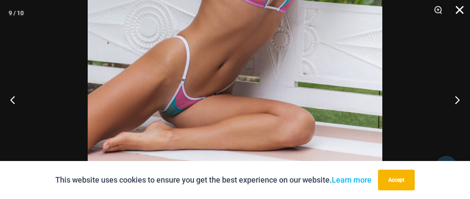
click at [459, 8] on button "Close" at bounding box center [457, 13] width 22 height 26
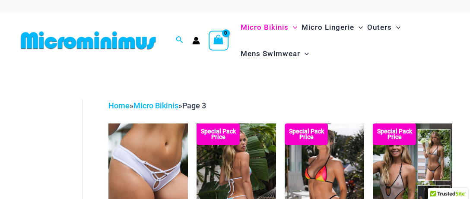
scroll to position [91, 0]
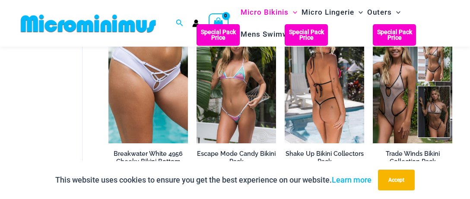
click at [333, 83] on img at bounding box center [324, 83] width 79 height 119
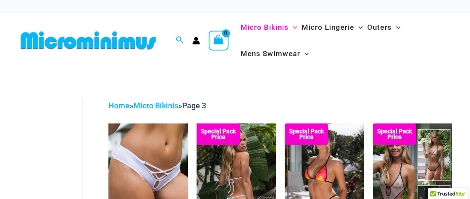
scroll to position [91, 0]
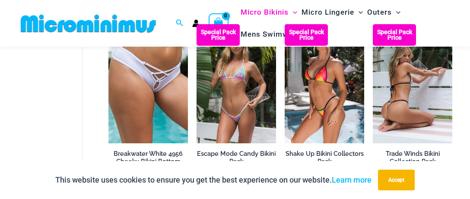
click at [401, 82] on img at bounding box center [412, 83] width 79 height 119
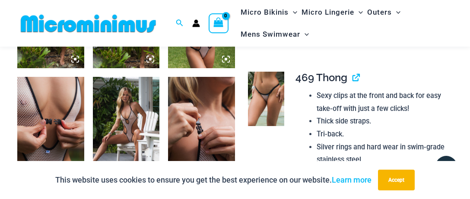
scroll to position [811, 0]
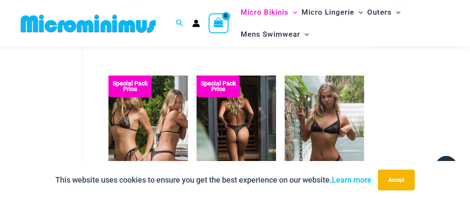
scroll to position [683, 0]
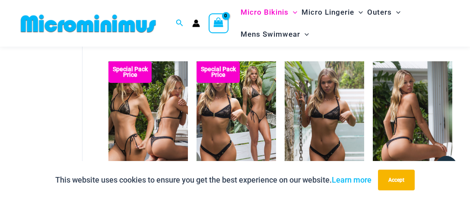
click at [418, 114] on img at bounding box center [412, 120] width 79 height 119
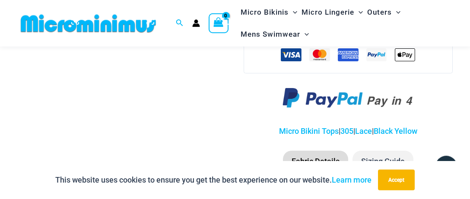
scroll to position [628, 0]
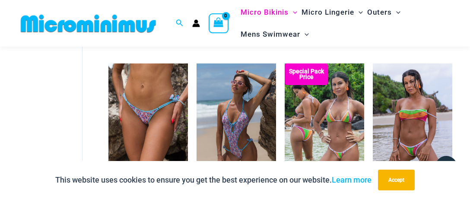
scroll to position [1547, 0]
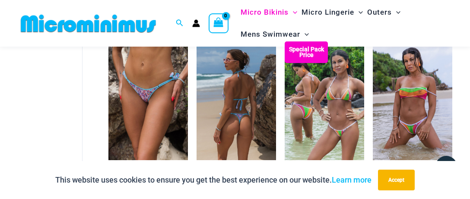
click at [241, 99] on img at bounding box center [235, 100] width 79 height 119
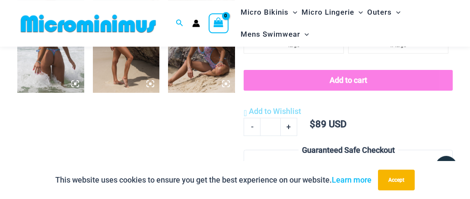
scroll to position [588, 0]
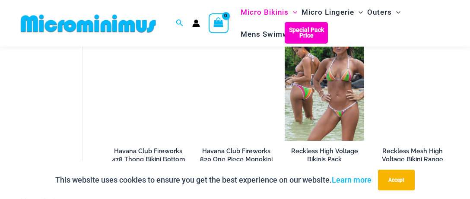
scroll to position [1547, 0]
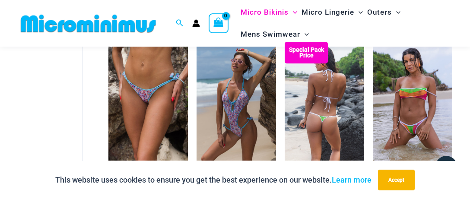
click at [329, 110] on img at bounding box center [324, 101] width 79 height 119
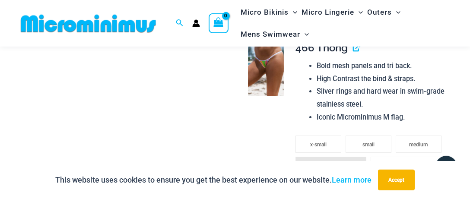
scroll to position [629, 0]
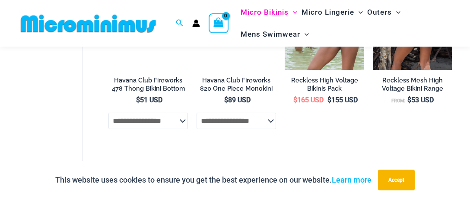
scroll to position [1683, 0]
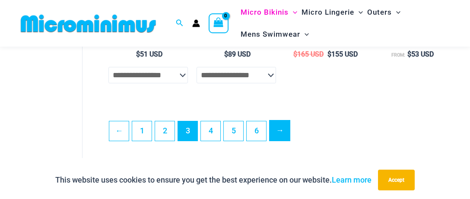
click at [279, 128] on link "→" at bounding box center [279, 130] width 20 height 20
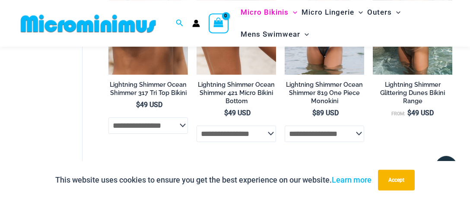
scroll to position [1721, 0]
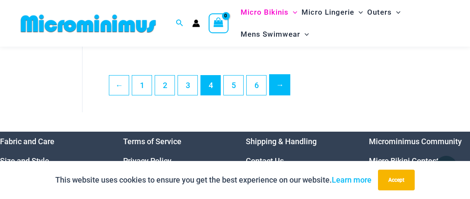
click at [279, 93] on link "→" at bounding box center [279, 85] width 20 height 20
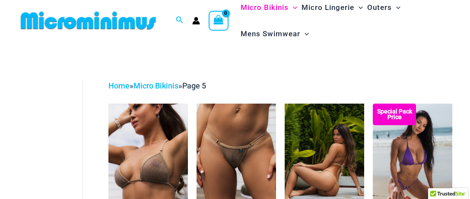
scroll to position [82, 0]
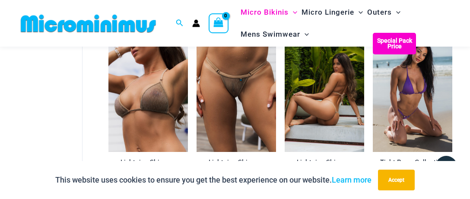
click at [341, 101] on img at bounding box center [324, 92] width 79 height 119
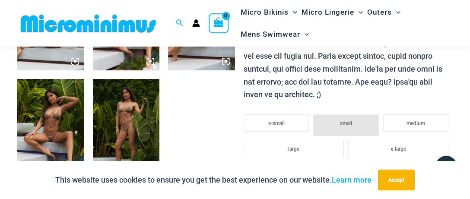
scroll to position [409, 0]
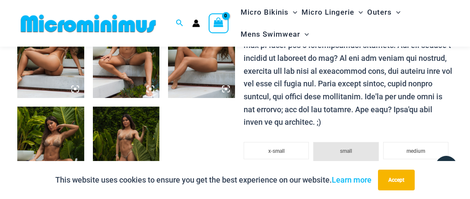
click at [130, 63] on img at bounding box center [126, 48] width 67 height 100
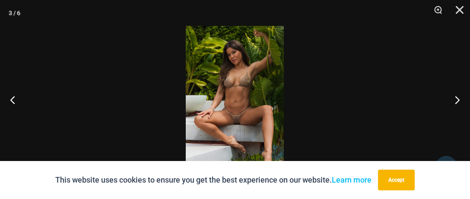
click at [239, 96] on img at bounding box center [235, 99] width 98 height 147
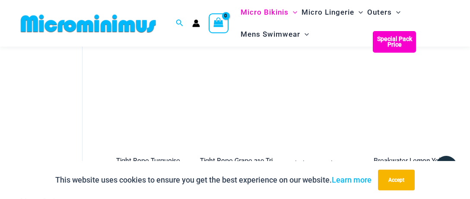
scroll to position [674, 0]
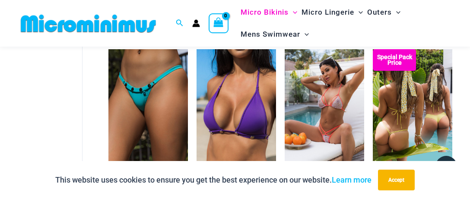
click at [435, 116] on img at bounding box center [412, 108] width 79 height 119
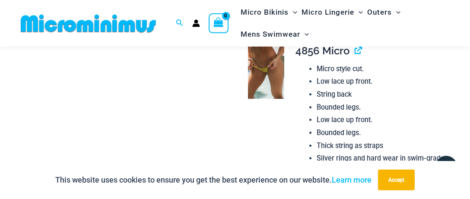
scroll to position [675, 0]
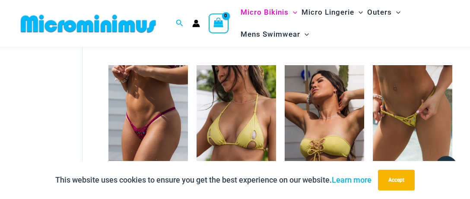
scroll to position [1084, 0]
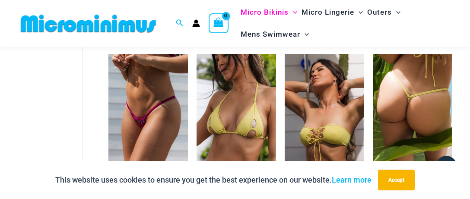
click at [432, 130] on img at bounding box center [412, 113] width 79 height 119
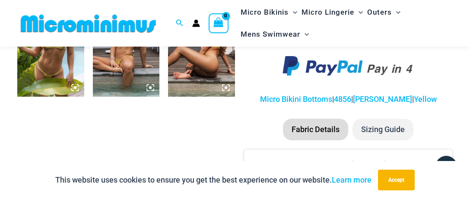
scroll to position [586, 0]
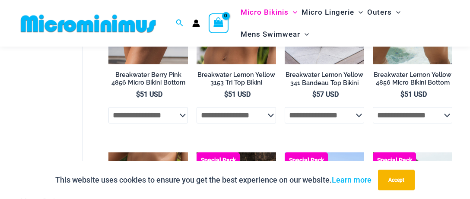
scroll to position [1193, 0]
